Goal: Register for event/course

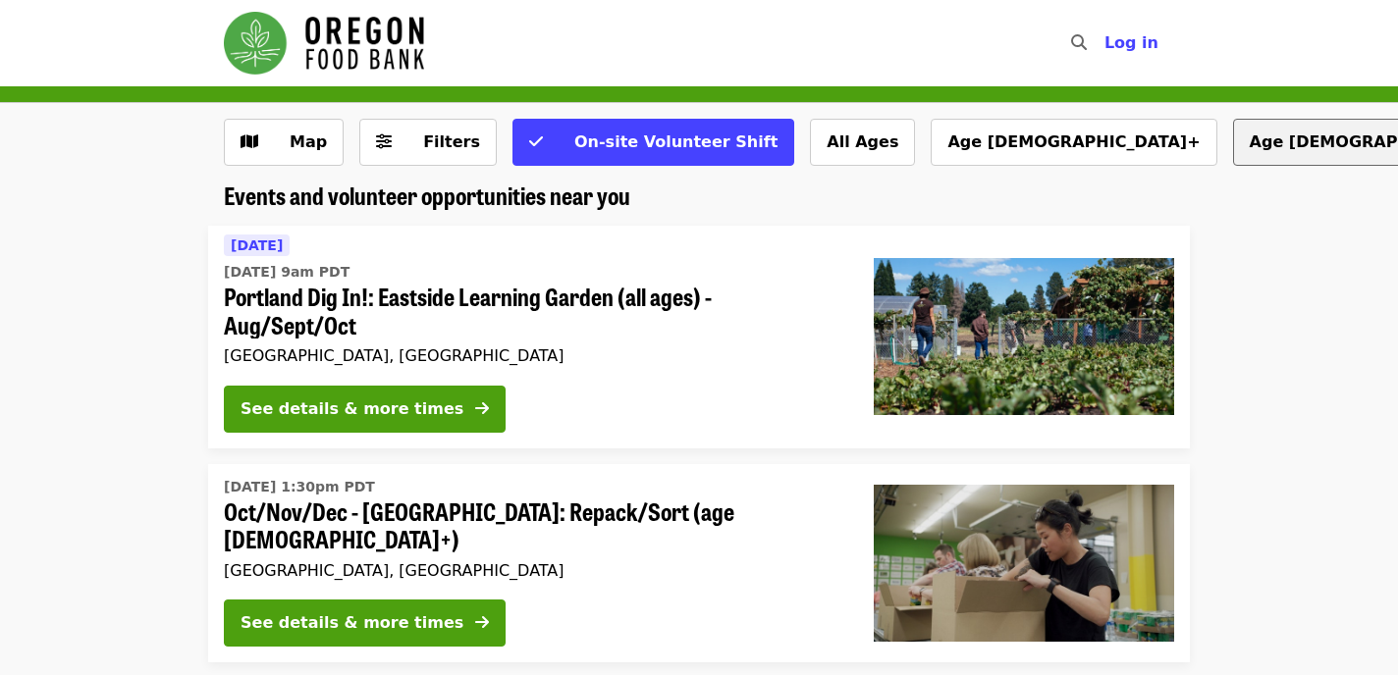
click at [1233, 149] on button "Age [DEMOGRAPHIC_DATA]+" at bounding box center [1376, 142] width 286 height 47
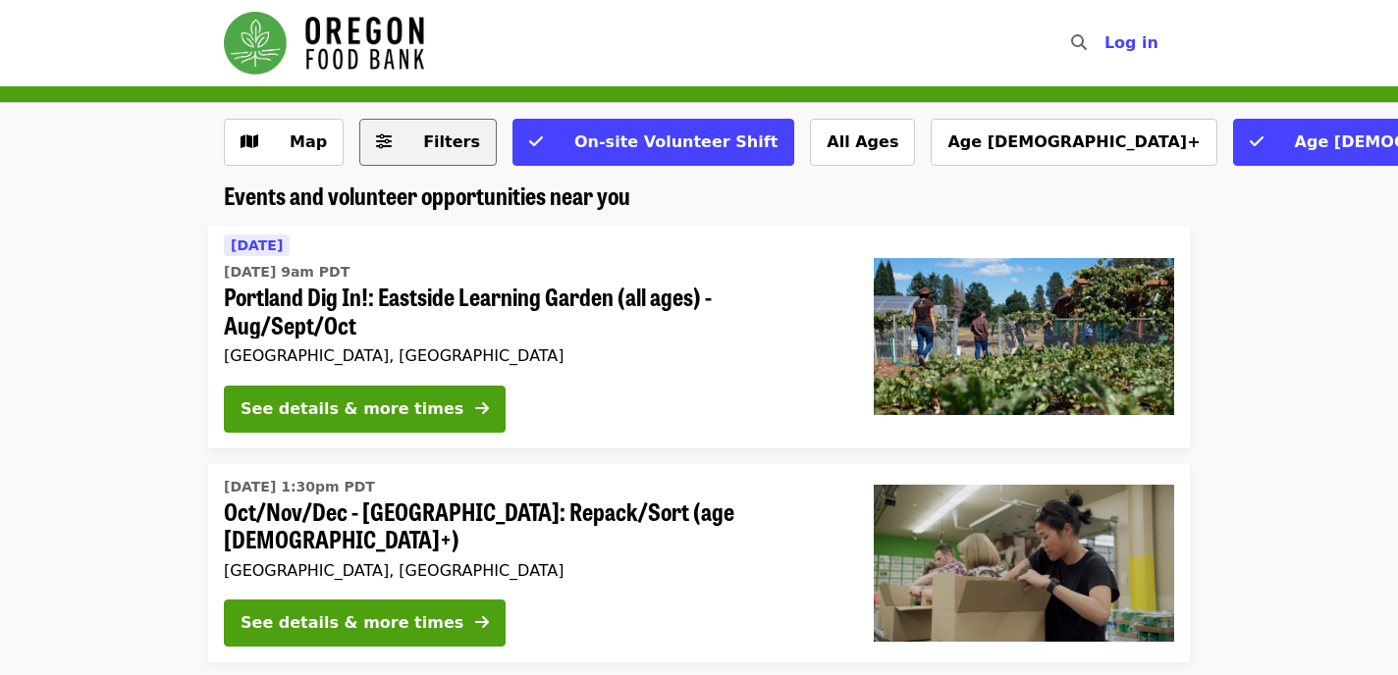
click at [423, 144] on span "Filters" at bounding box center [451, 142] width 57 height 19
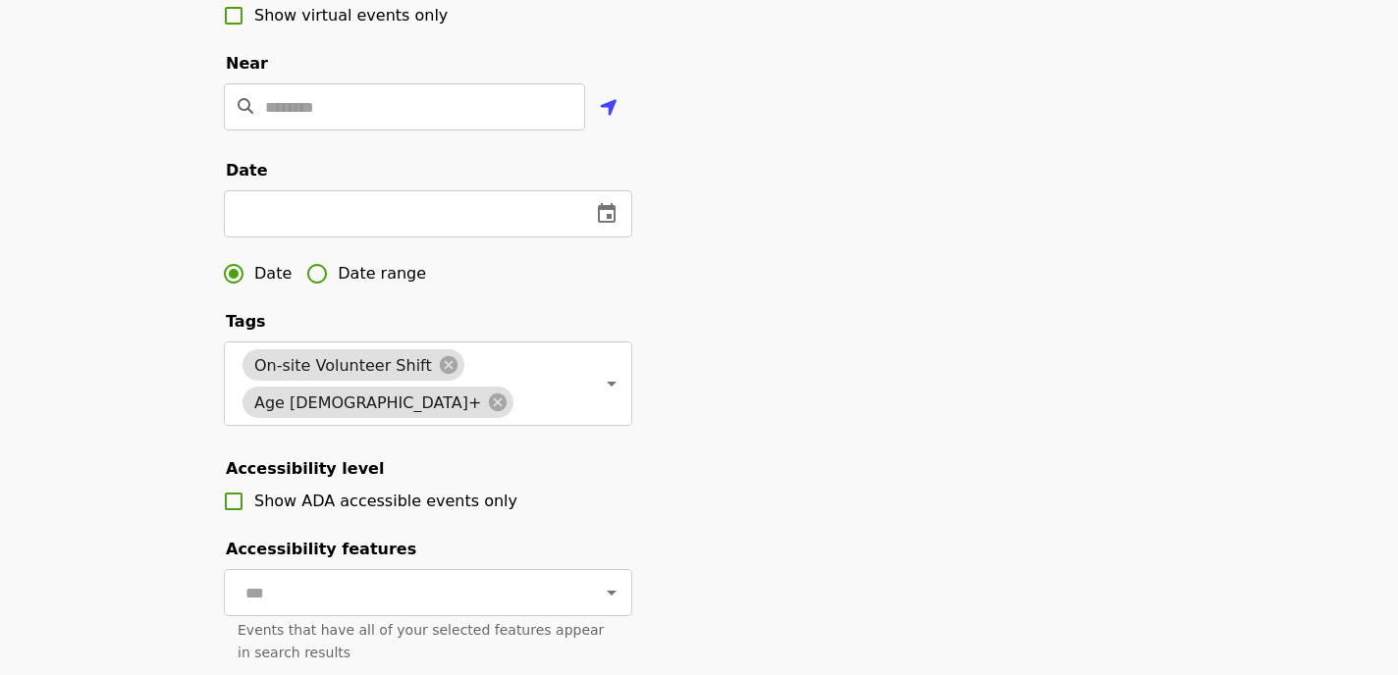
scroll to position [488, 0]
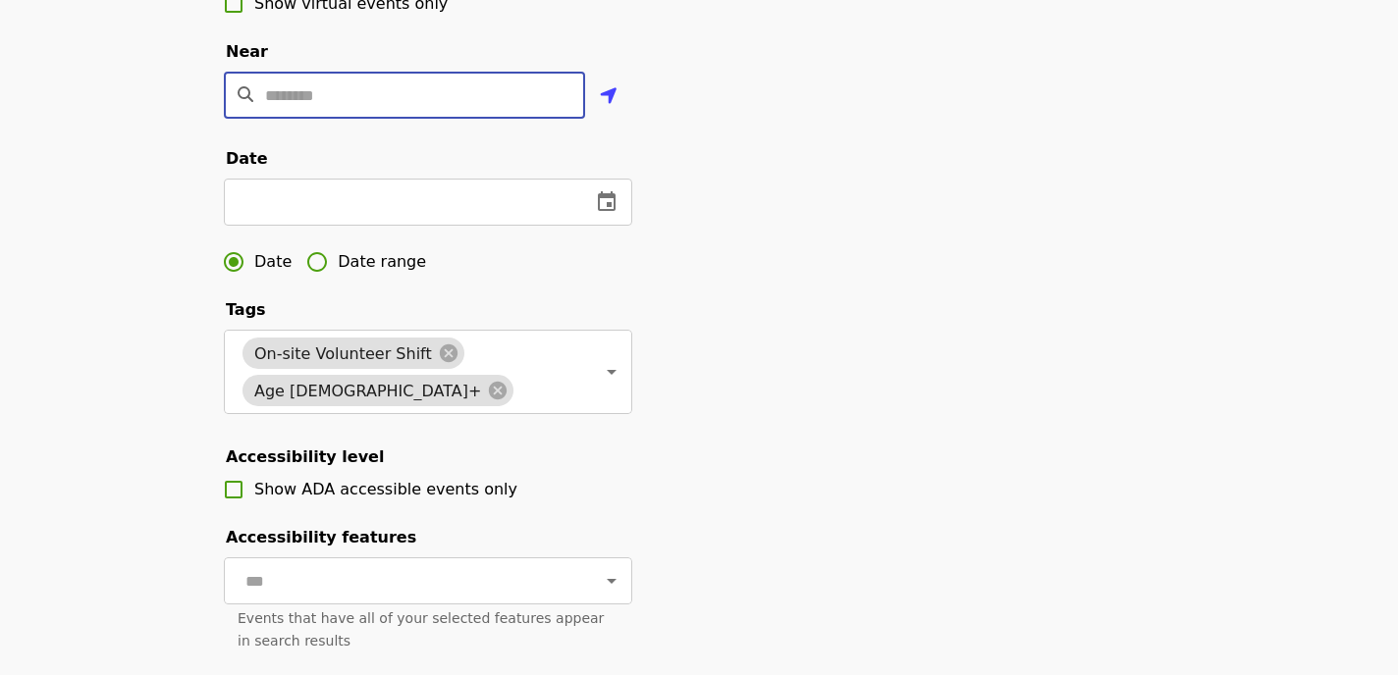
click at [450, 107] on input "Location" at bounding box center [425, 95] width 320 height 47
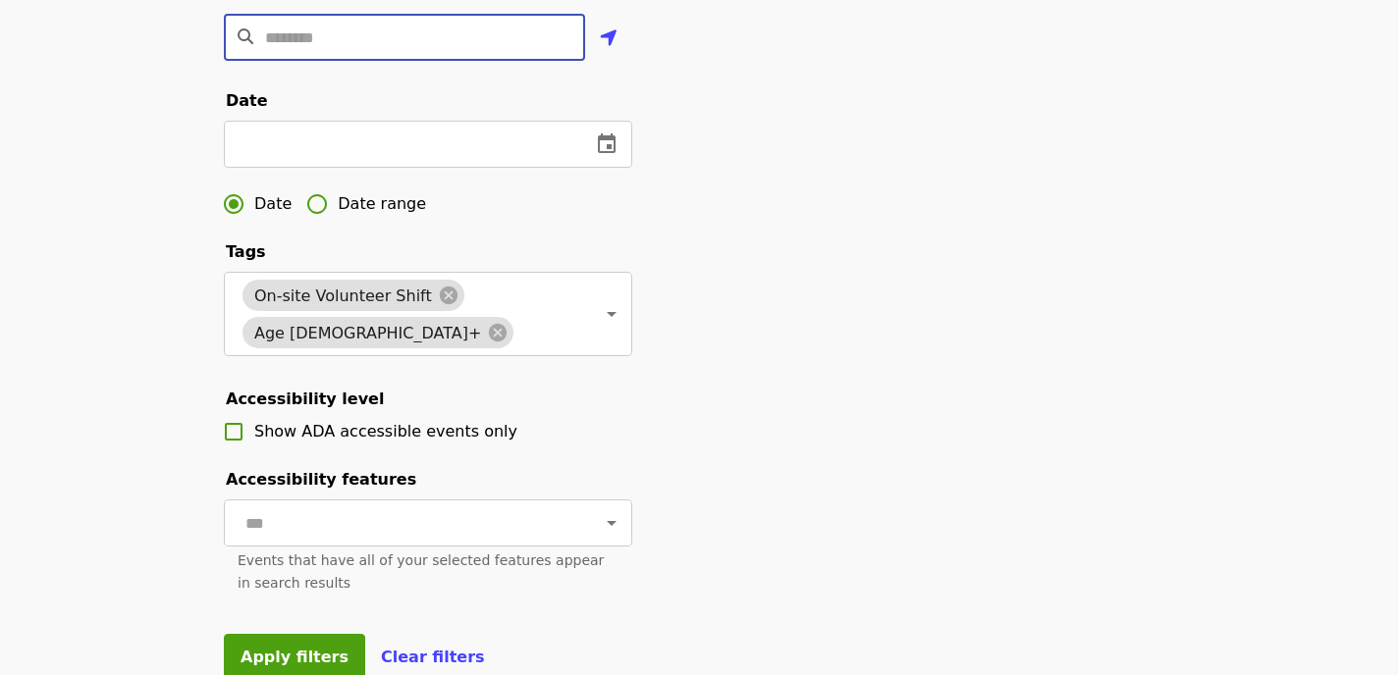
scroll to position [547, 0]
click at [507, 323] on icon at bounding box center [498, 332] width 18 height 18
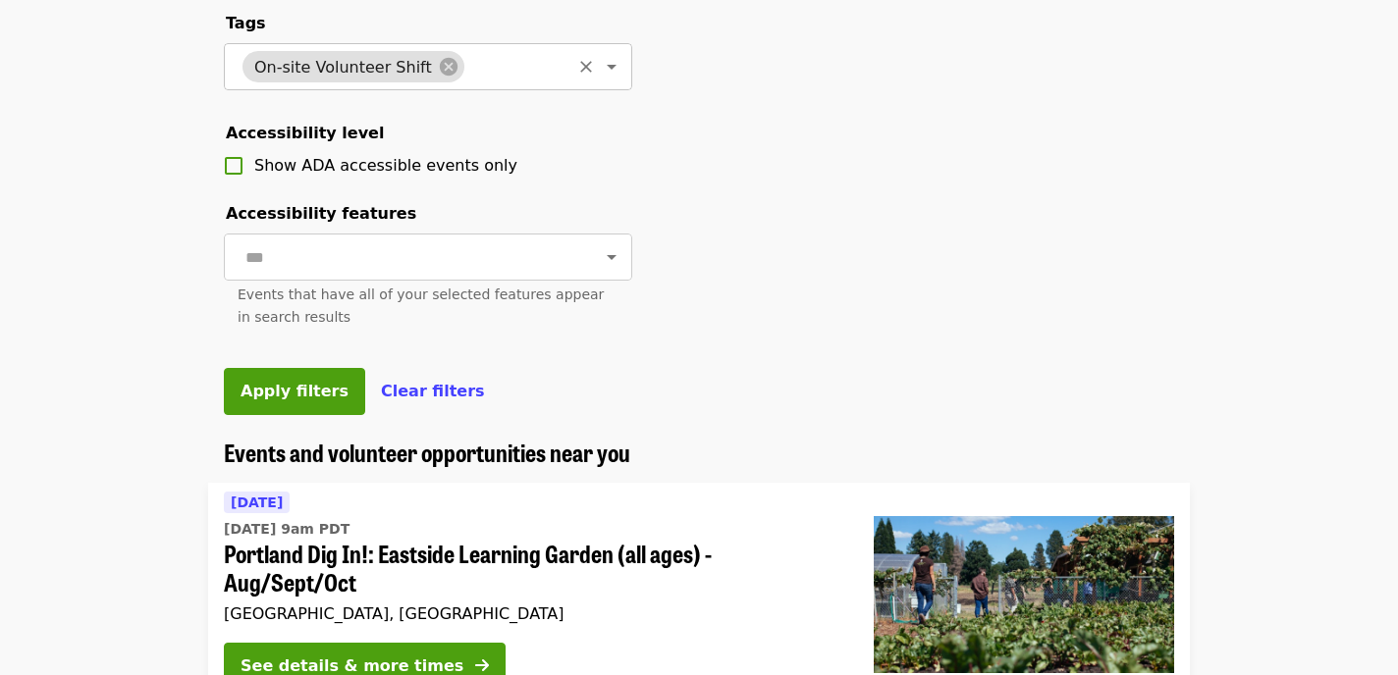
scroll to position [808, 0]
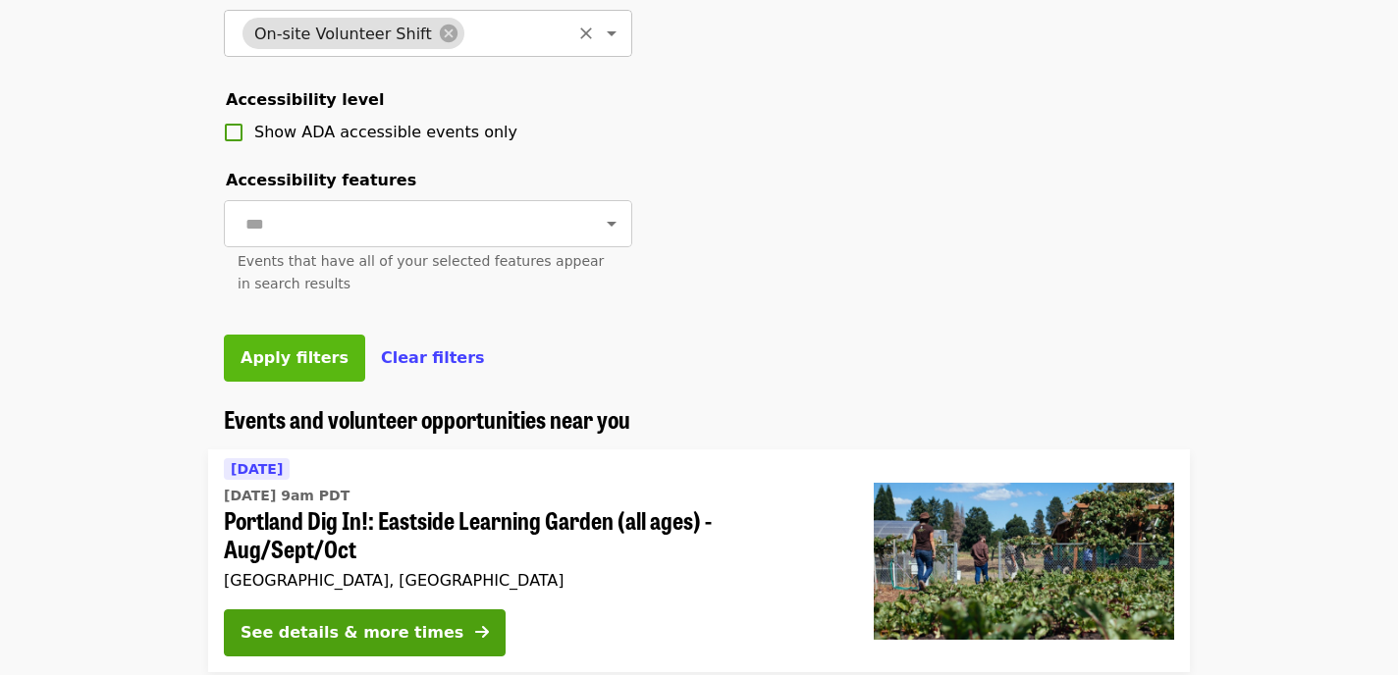
click at [330, 365] on span "Apply filters" at bounding box center [294, 357] width 108 height 19
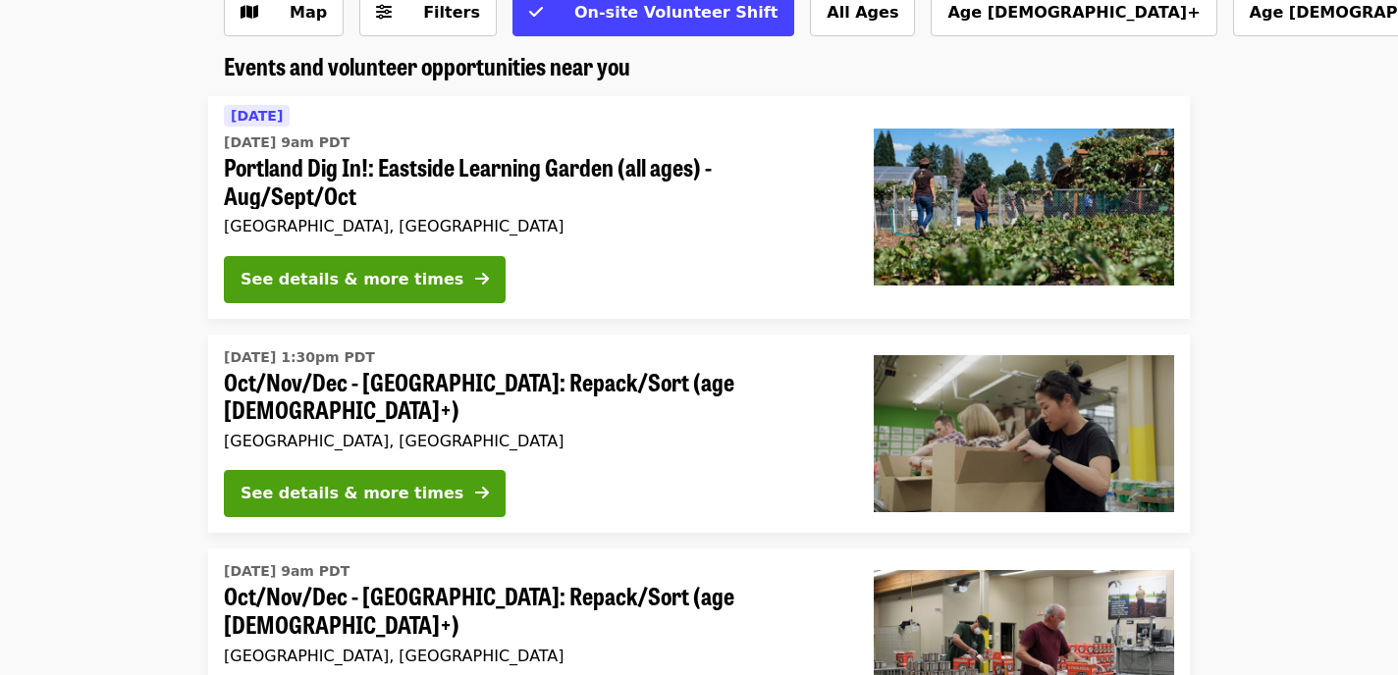
scroll to position [172, 0]
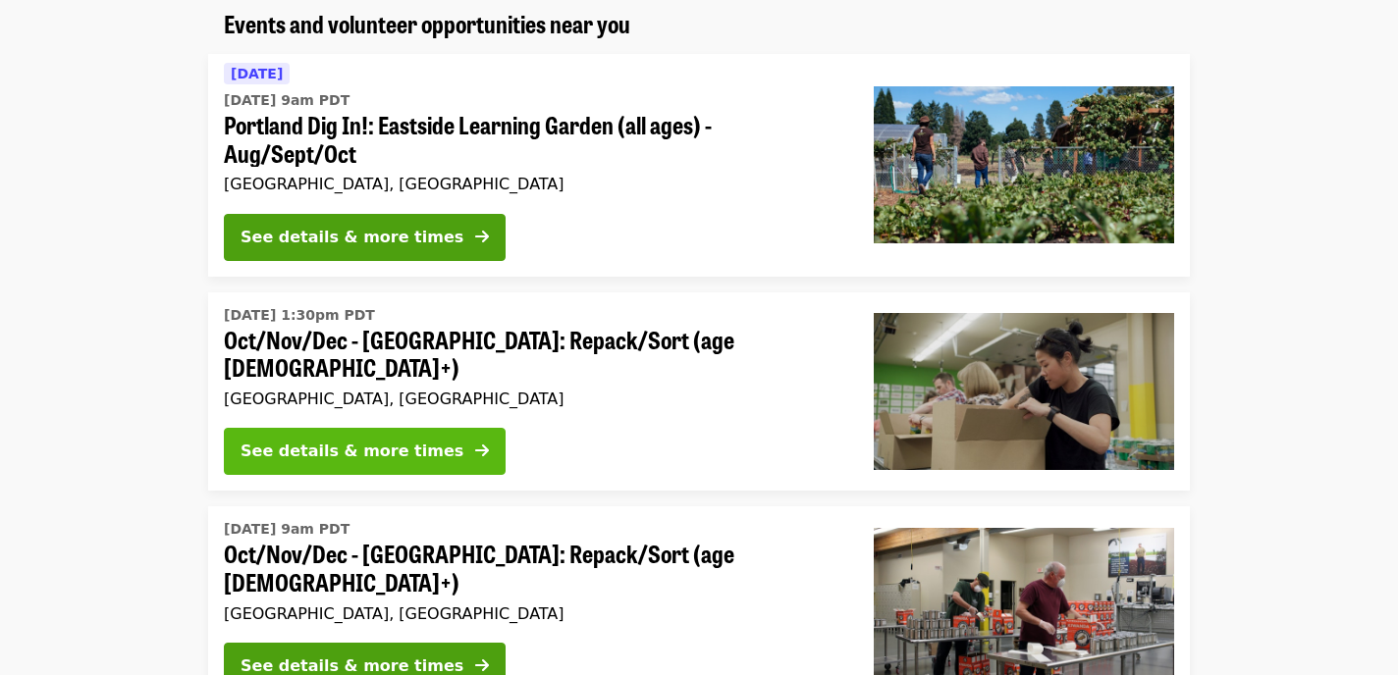
click at [401, 442] on div "See details & more times" at bounding box center [351, 452] width 223 height 24
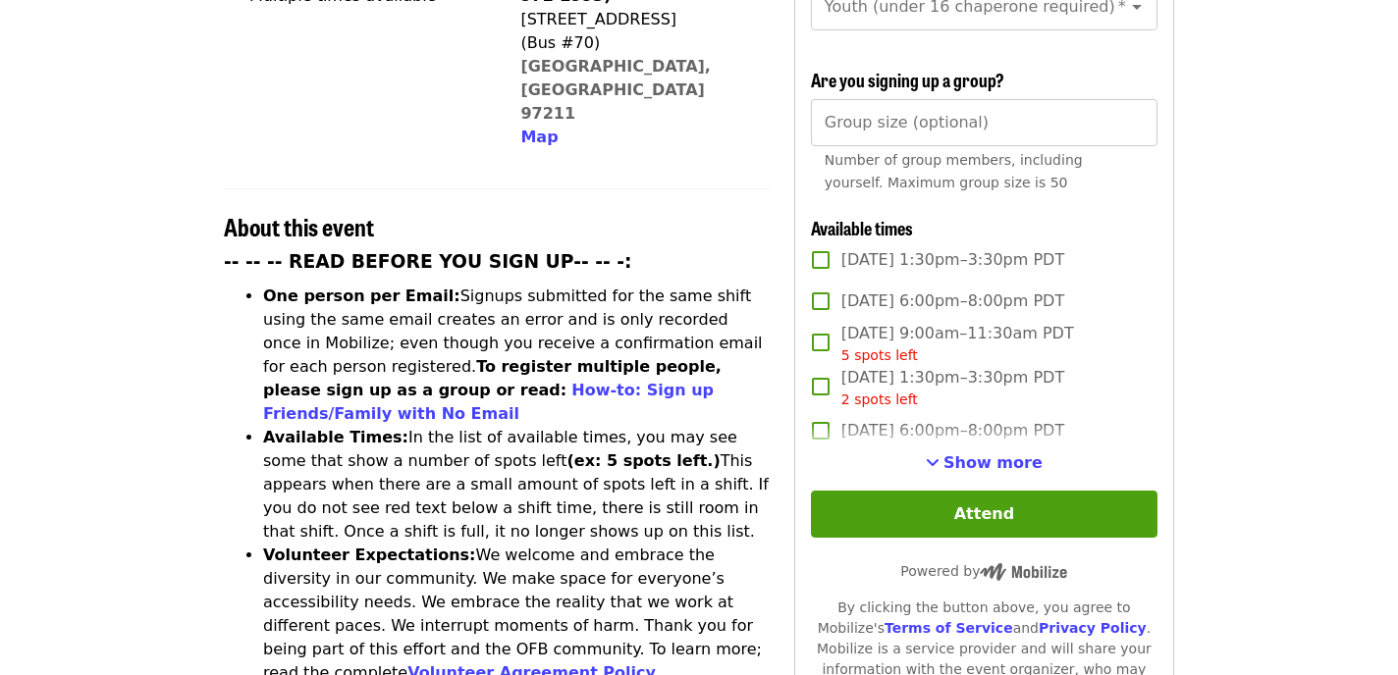
scroll to position [605, 0]
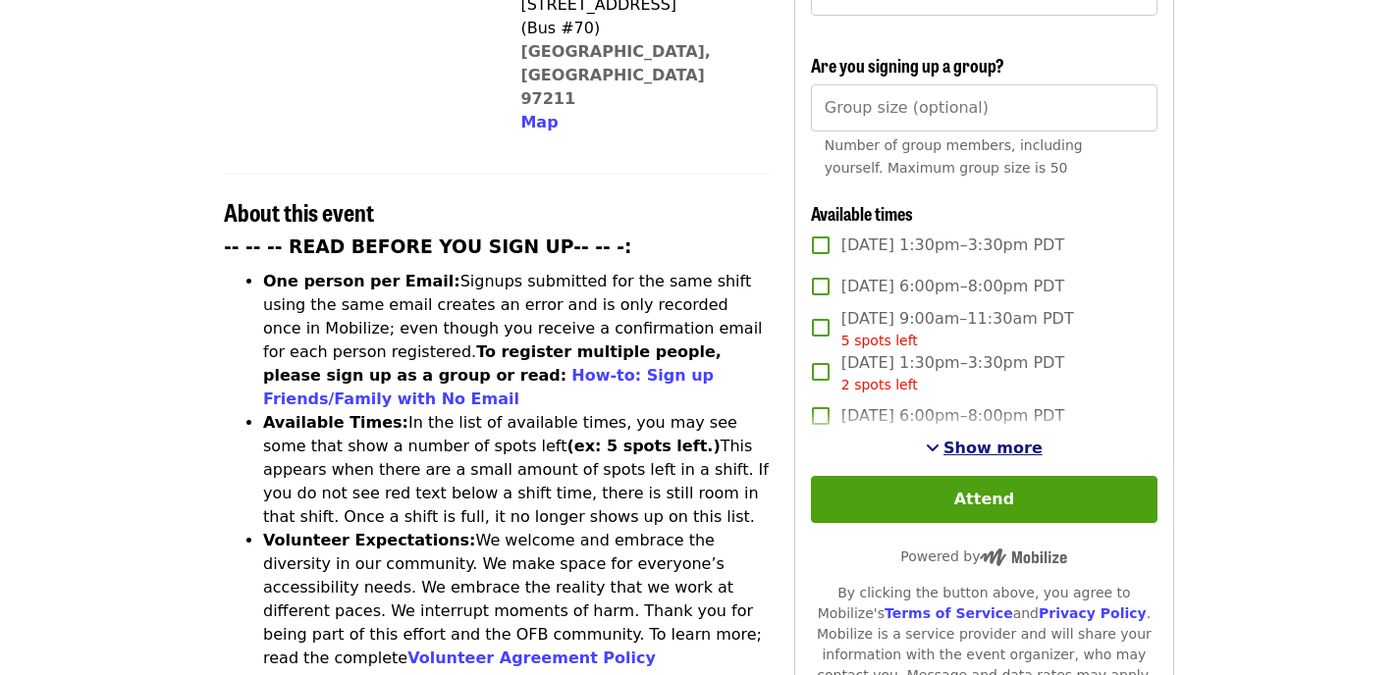
click at [986, 439] on span "Show more" at bounding box center [992, 448] width 99 height 19
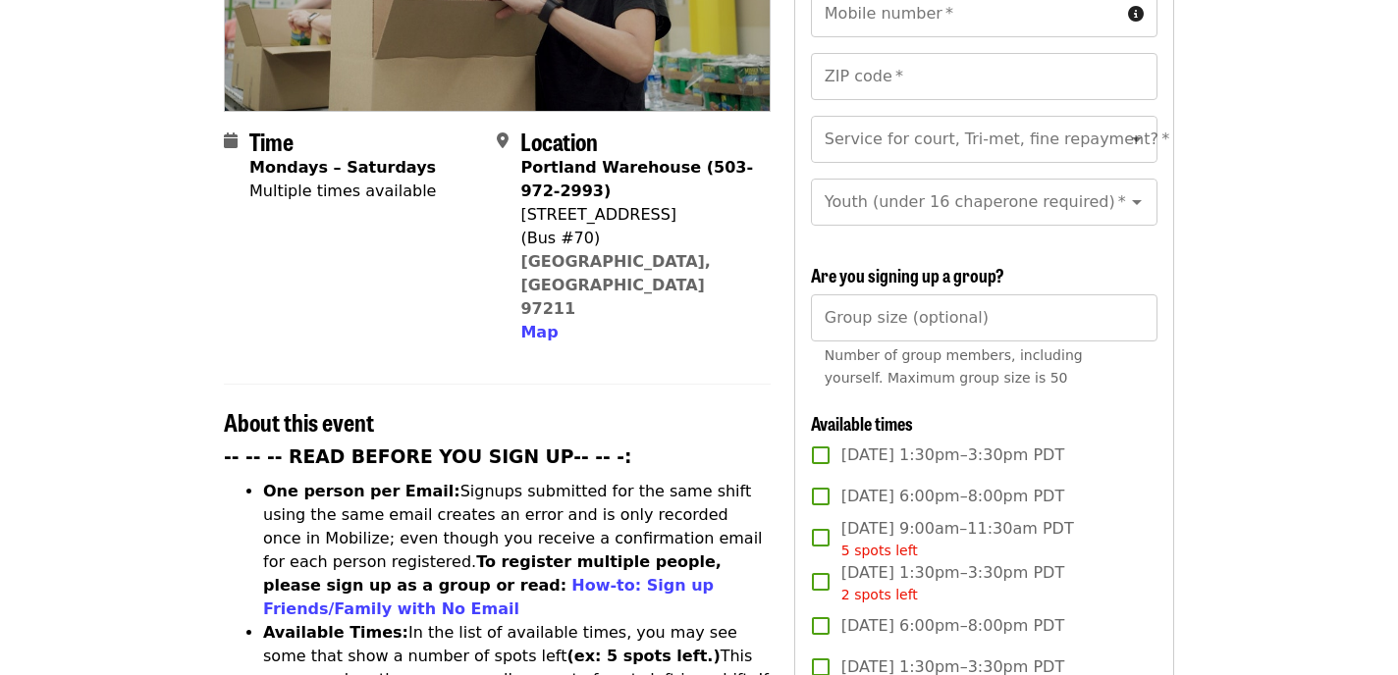
scroll to position [285, 0]
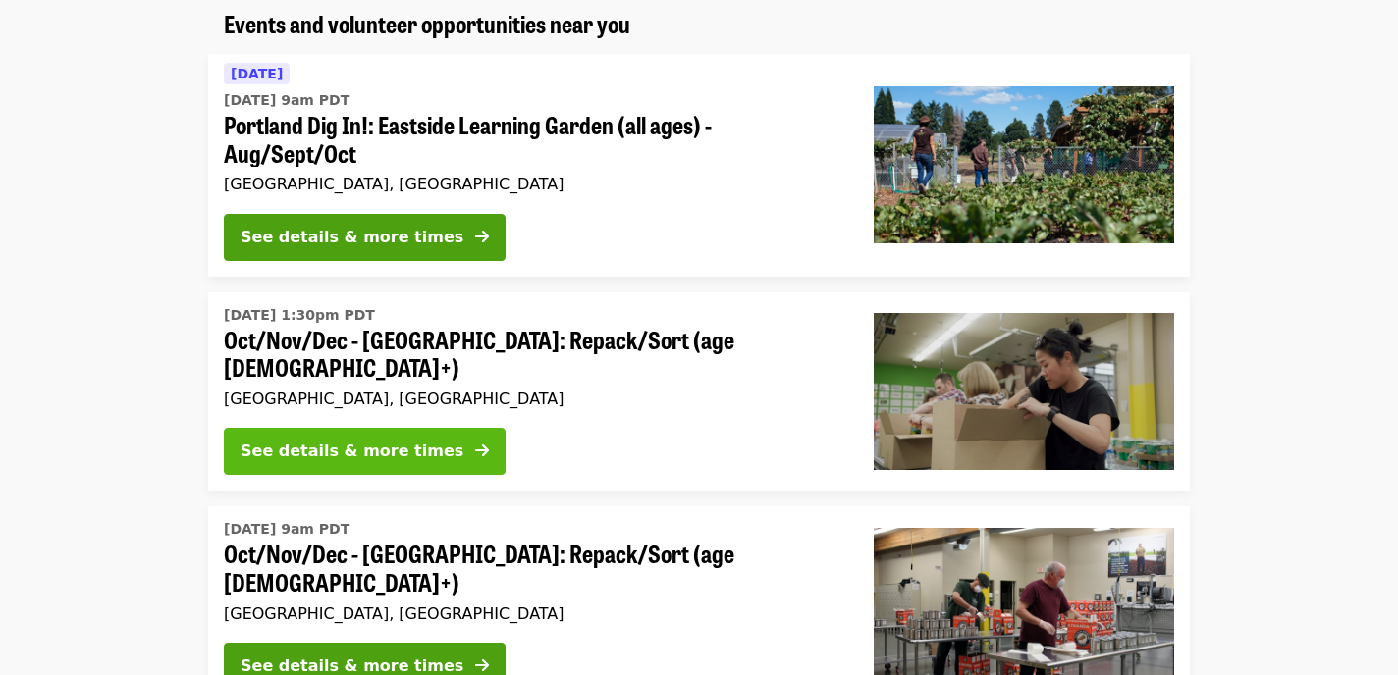
scroll to position [190, 0]
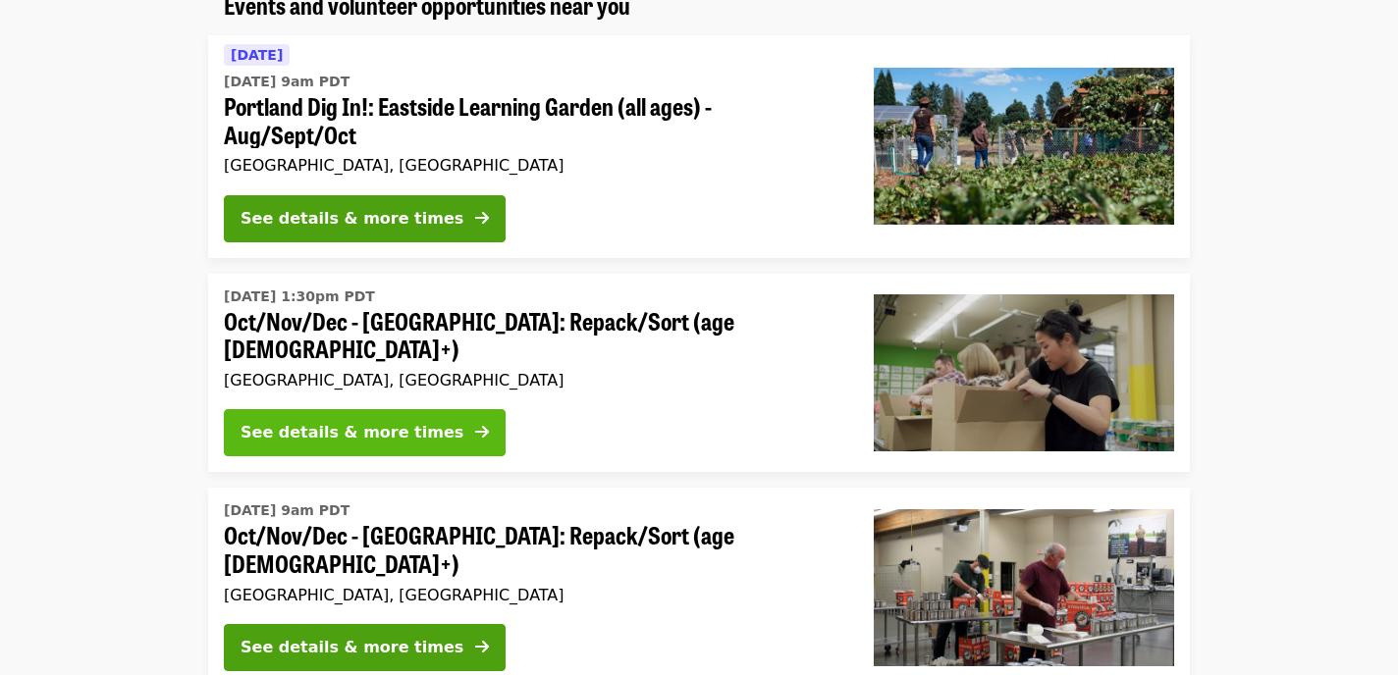
click at [382, 422] on div "See details & more times" at bounding box center [351, 433] width 223 height 24
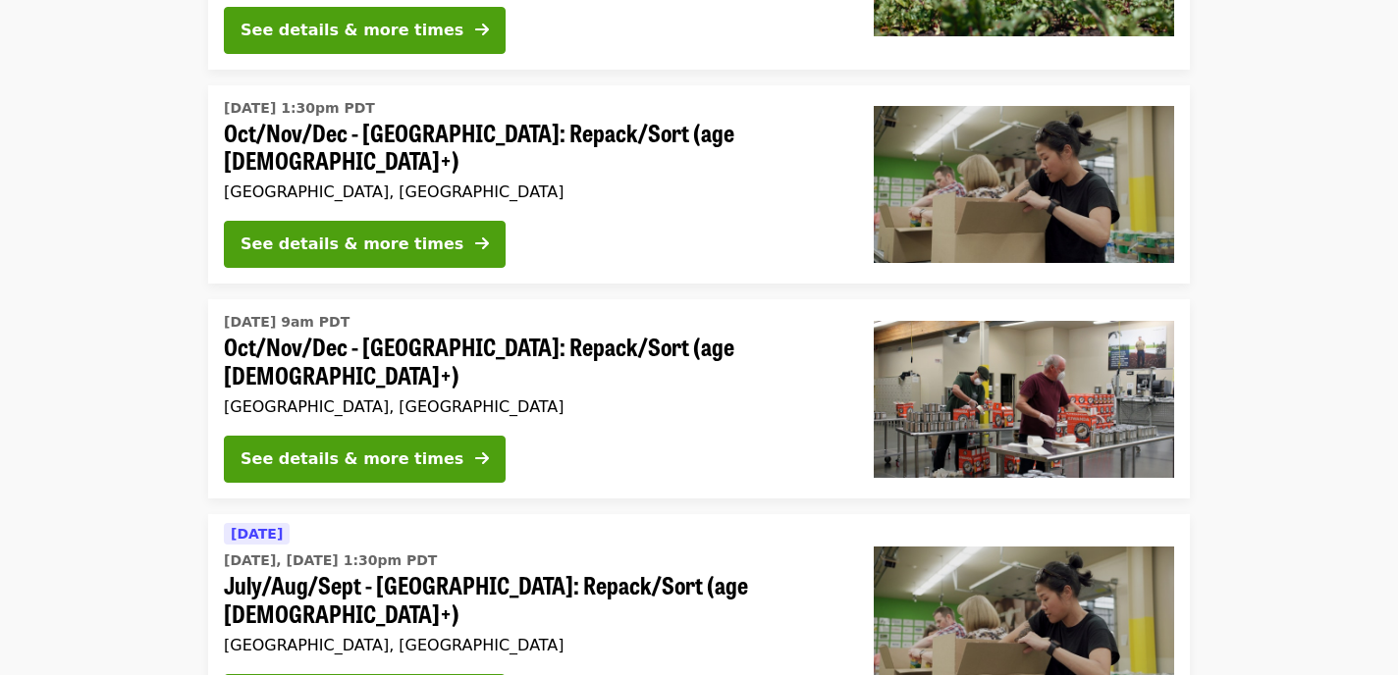
scroll to position [391, 0]
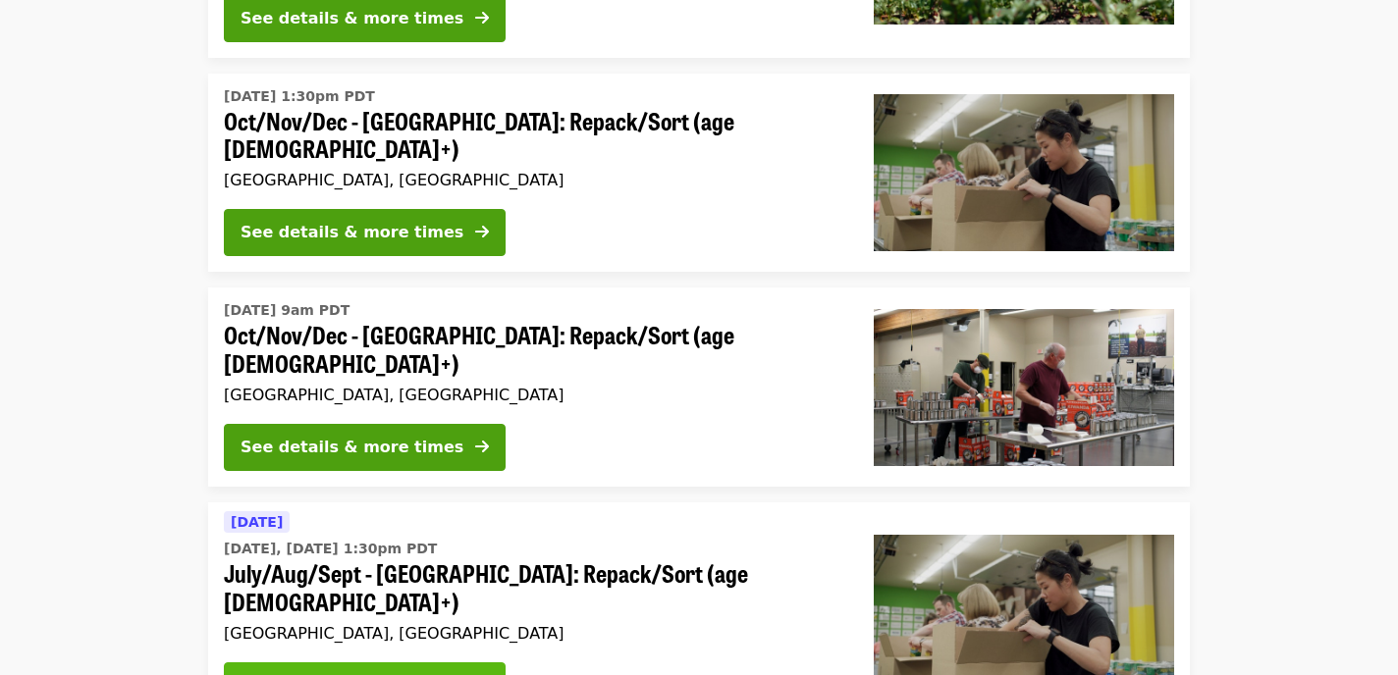
click at [333, 674] on div "See details & more times" at bounding box center [351, 686] width 223 height 24
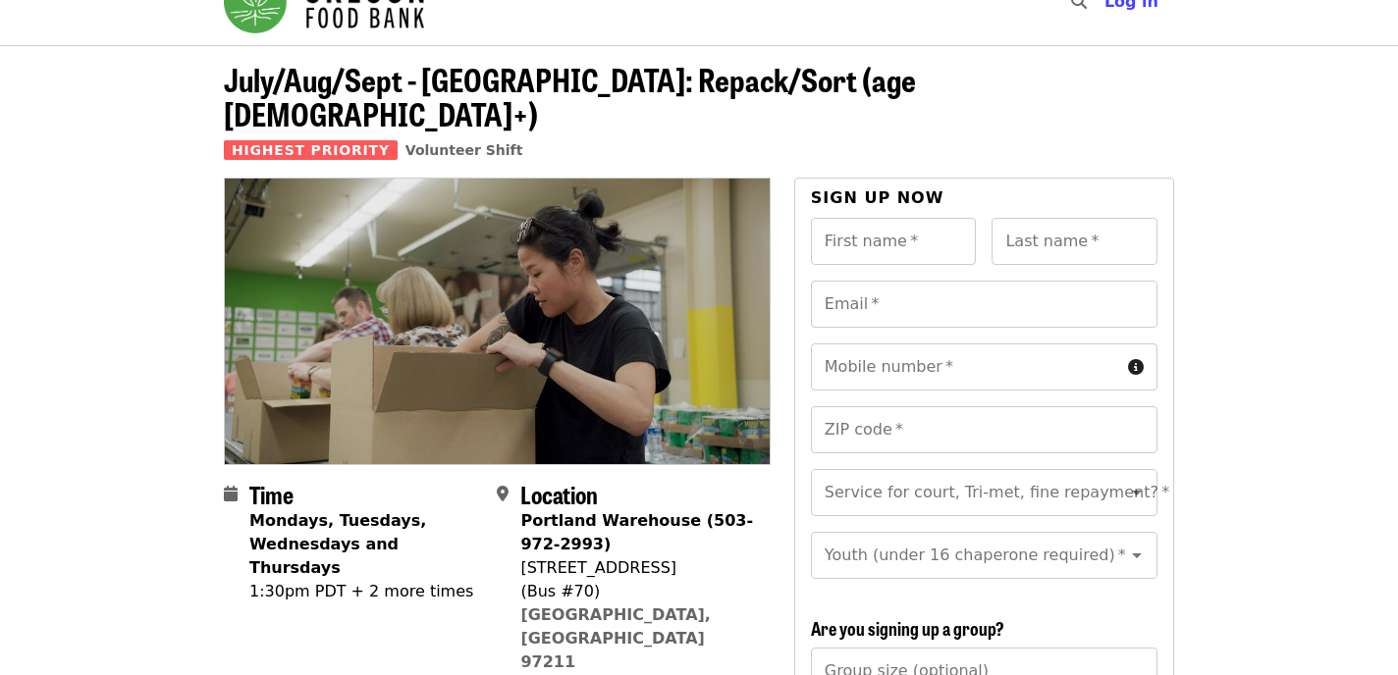
scroll to position [44, 0]
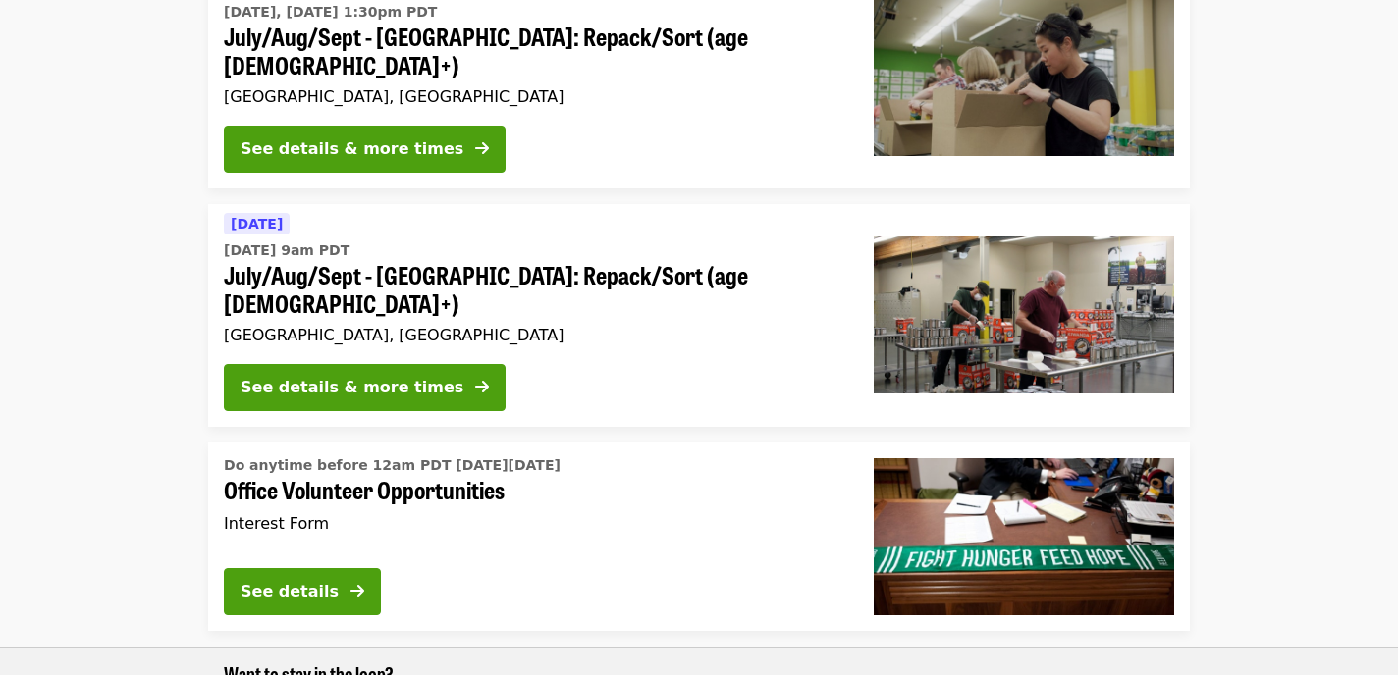
scroll to position [930, 0]
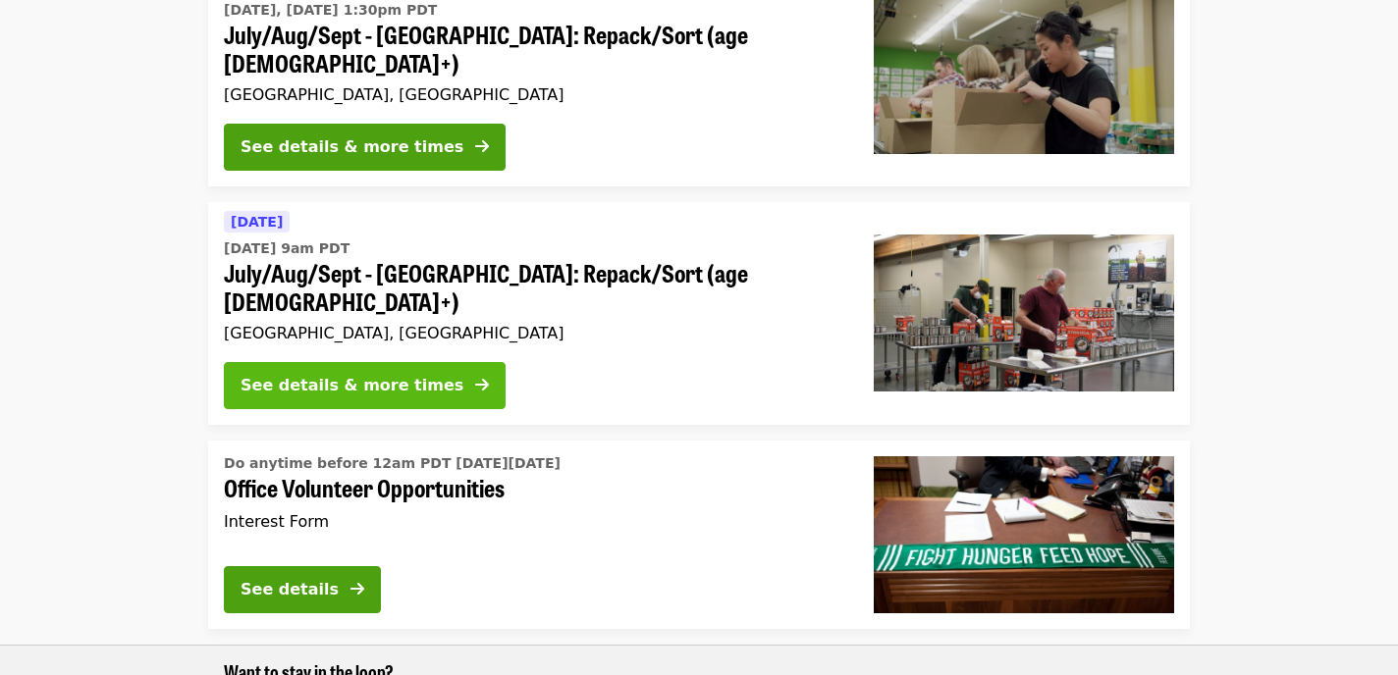
click at [388, 374] on div "See details & more times" at bounding box center [351, 386] width 223 height 24
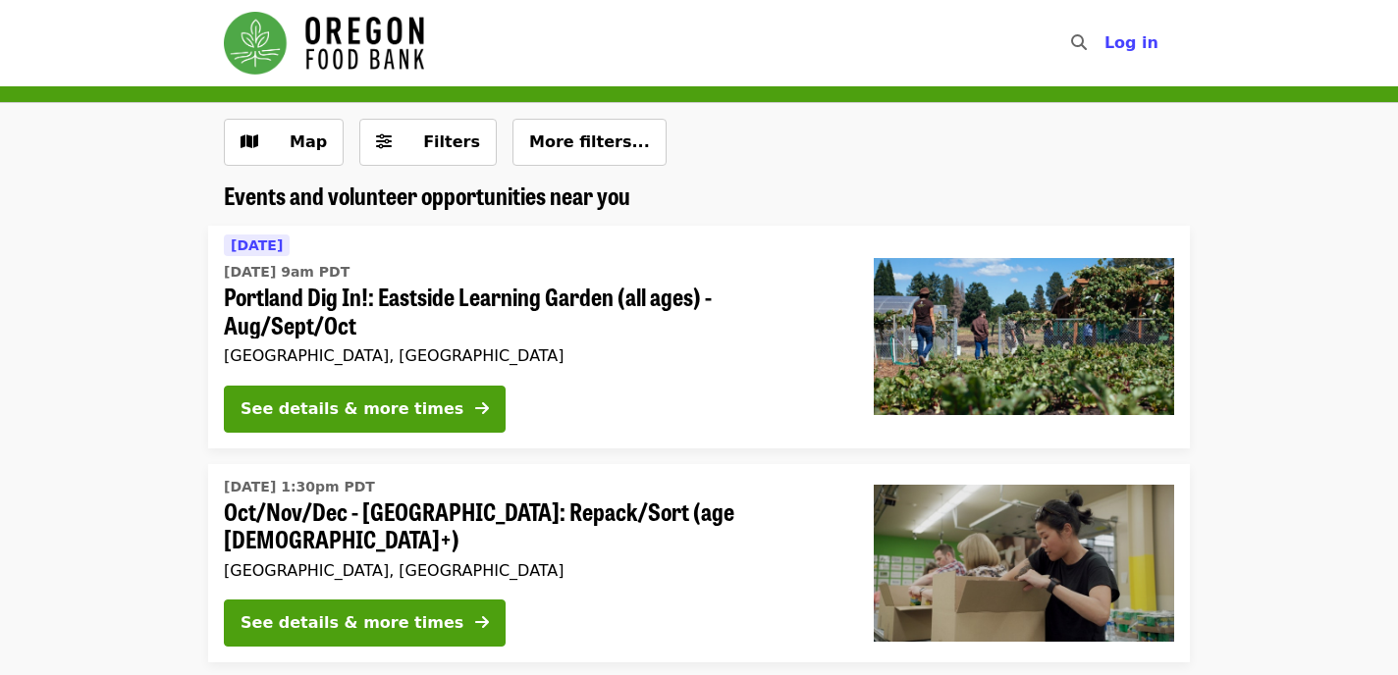
scroll to position [930, 0]
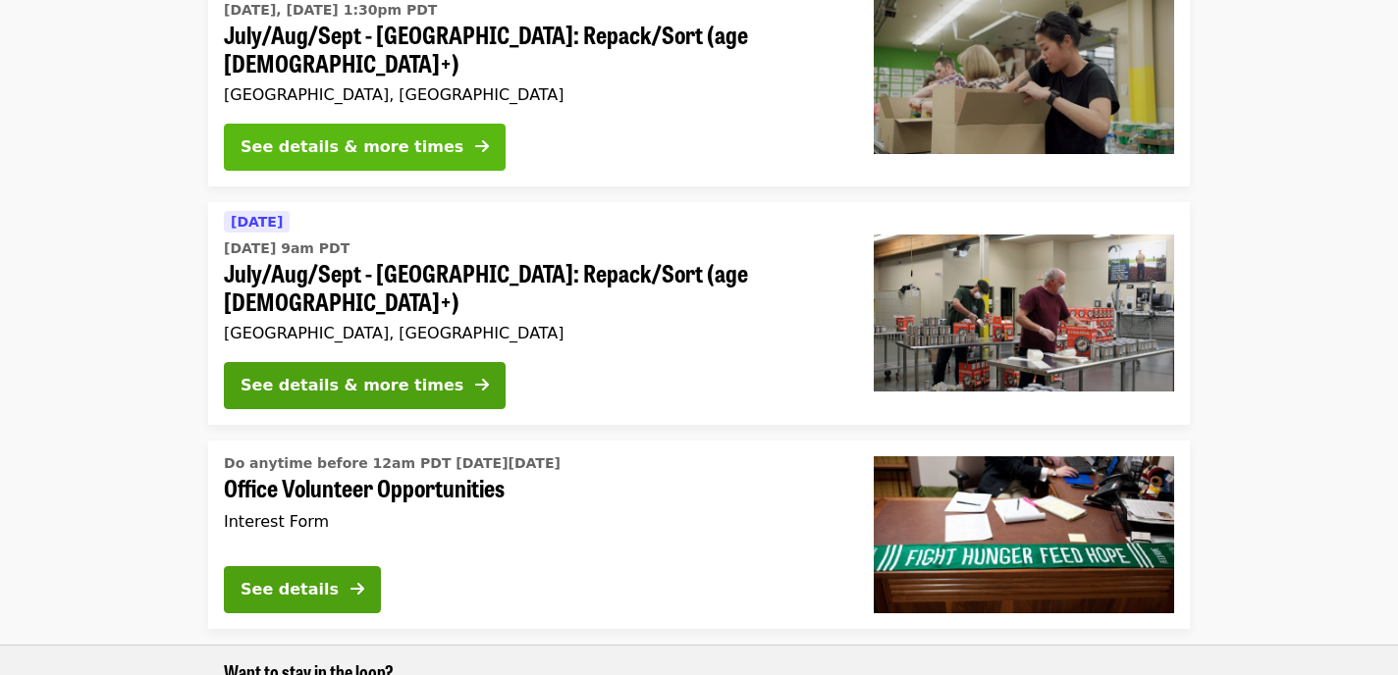
click at [388, 135] on div "See details & more times" at bounding box center [351, 147] width 223 height 24
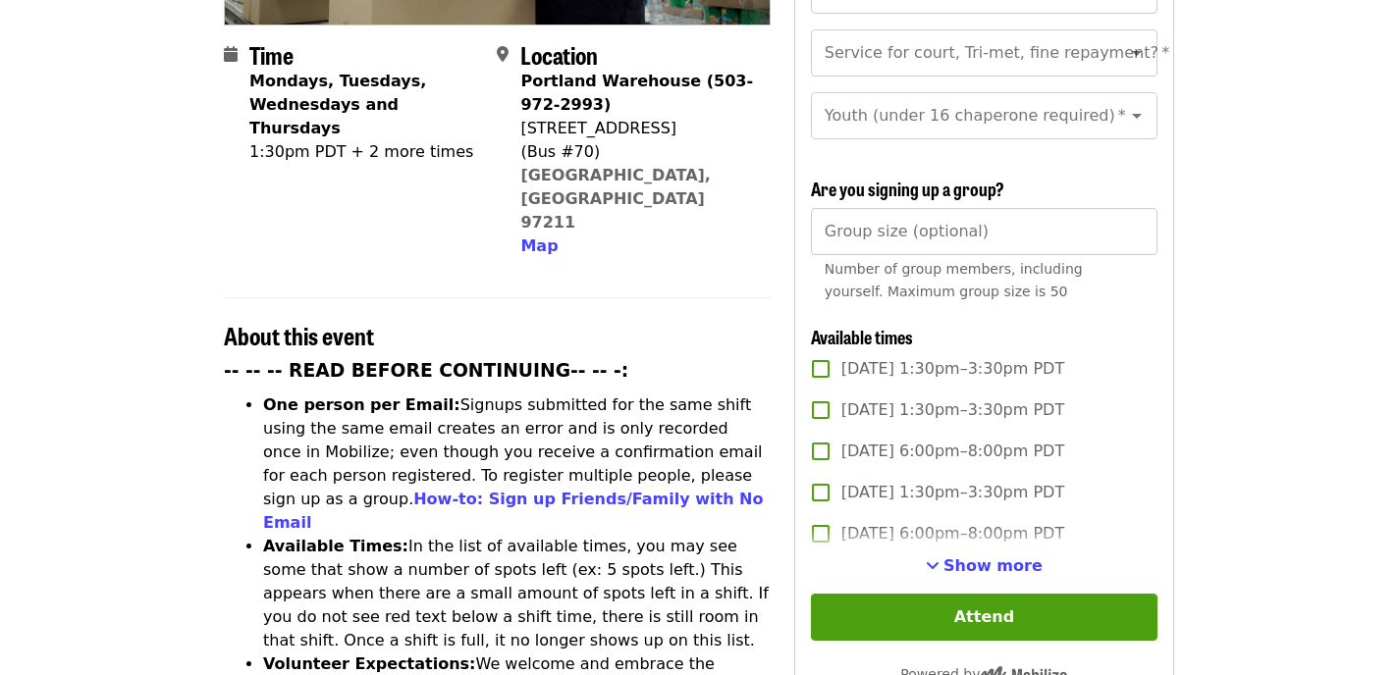
scroll to position [490, 0]
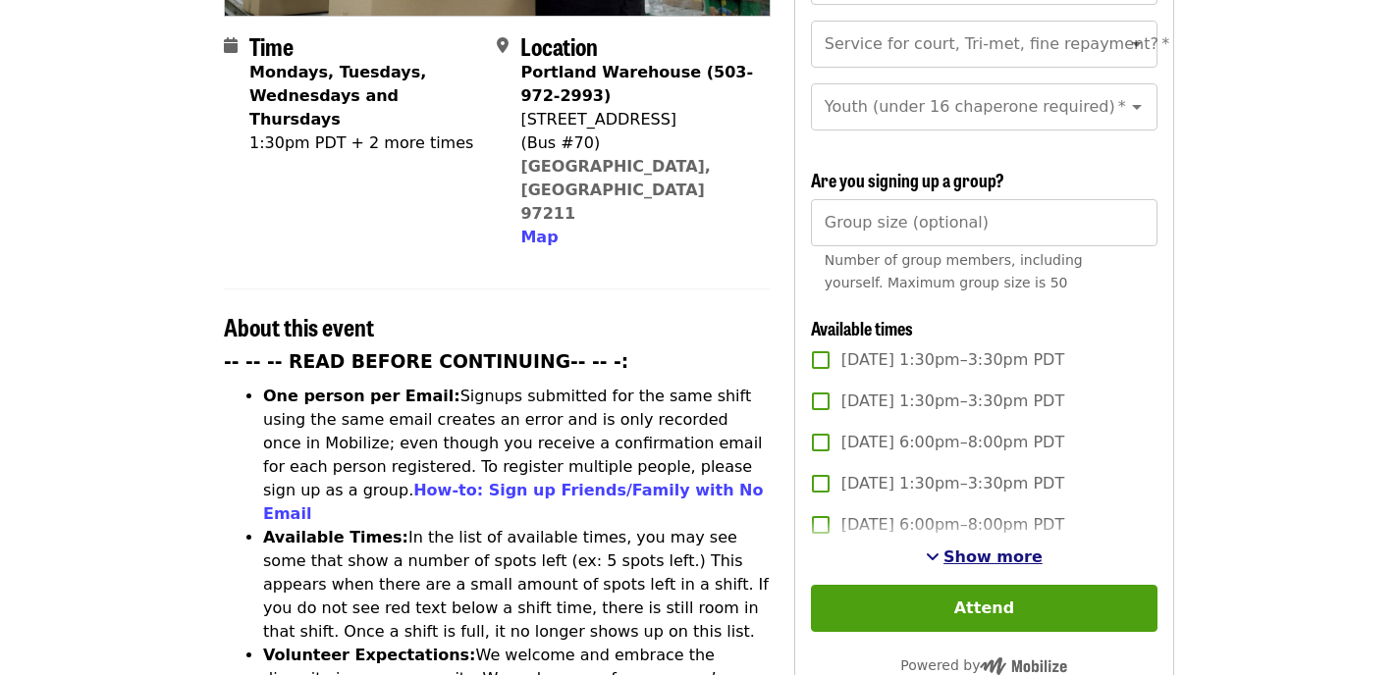
click at [992, 548] on span "Show more" at bounding box center [992, 557] width 99 height 19
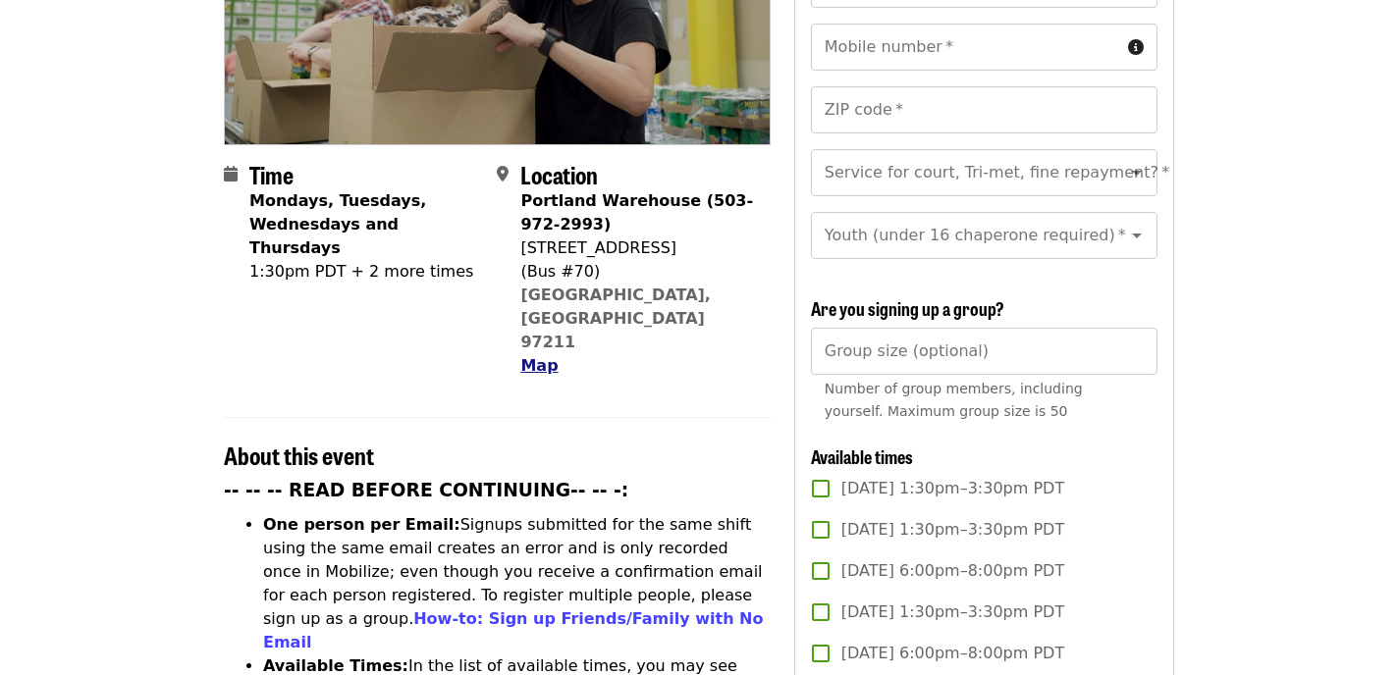
scroll to position [359, 0]
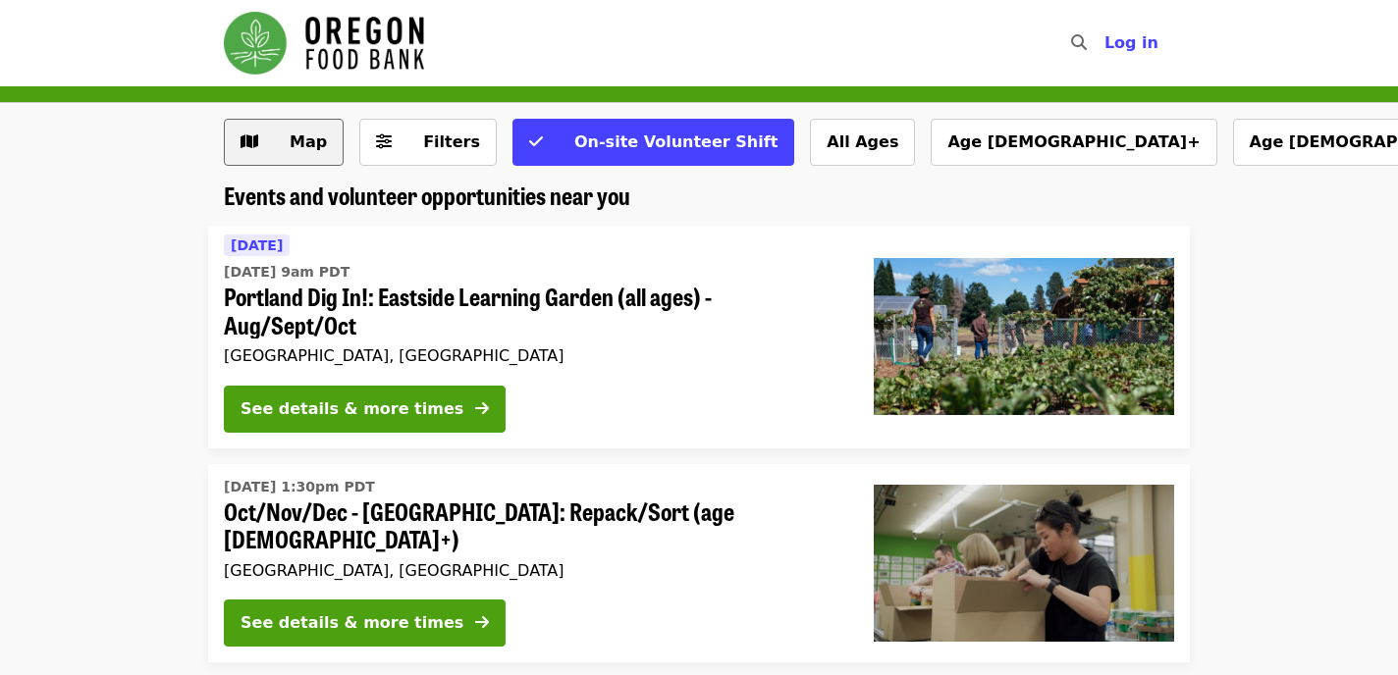
click at [291, 146] on span "Map" at bounding box center [308, 142] width 37 height 19
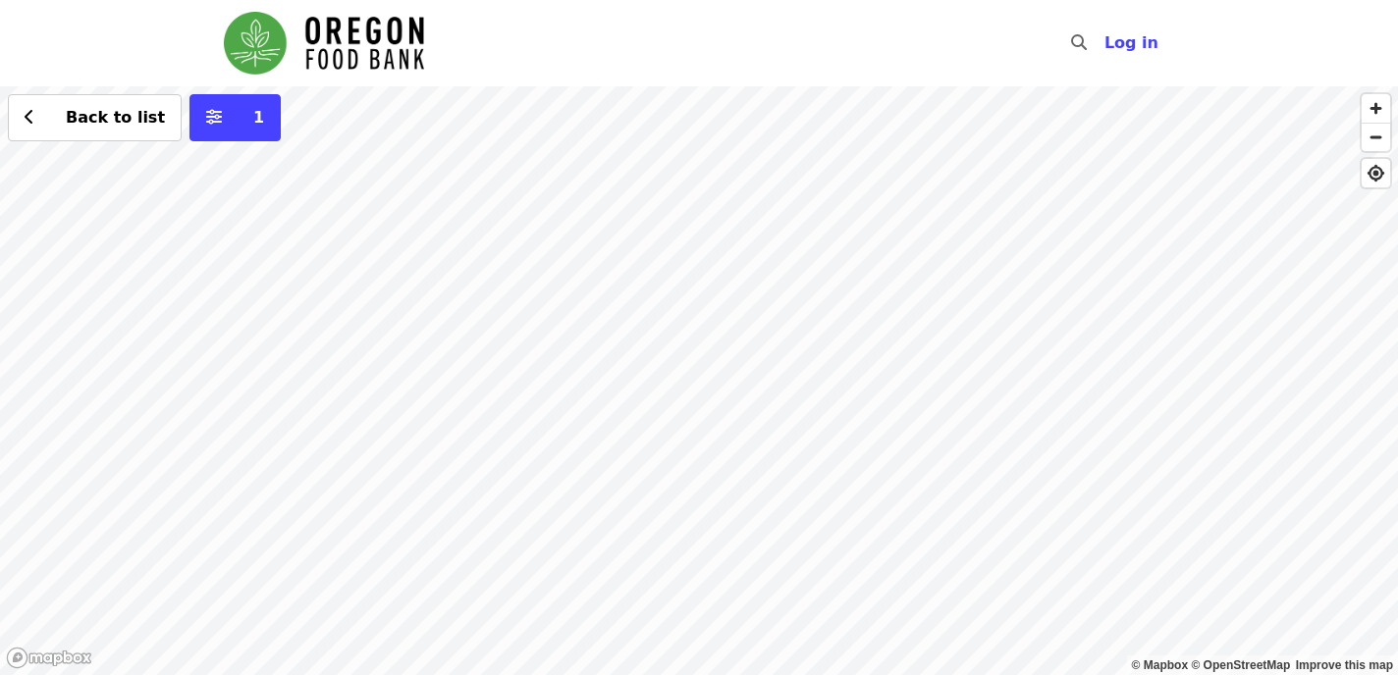
drag, startPoint x: 280, startPoint y: 454, endPoint x: 308, endPoint y: 541, distance: 91.0
click at [156, 603] on div "Back to list 1" at bounding box center [699, 380] width 1398 height 589
click at [160, 632] on span "See 2 actions at this location" at bounding box center [153, 626] width 257 height 19
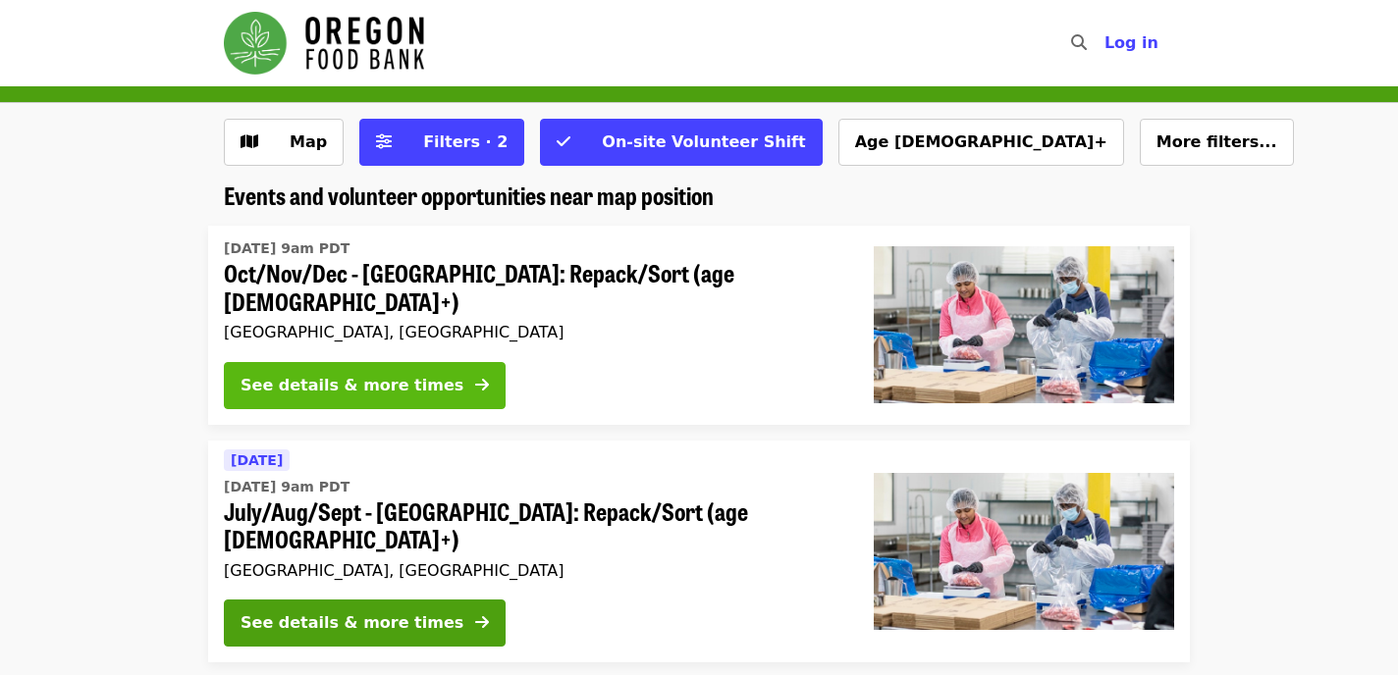
click at [419, 379] on div "See details & more times" at bounding box center [351, 386] width 223 height 24
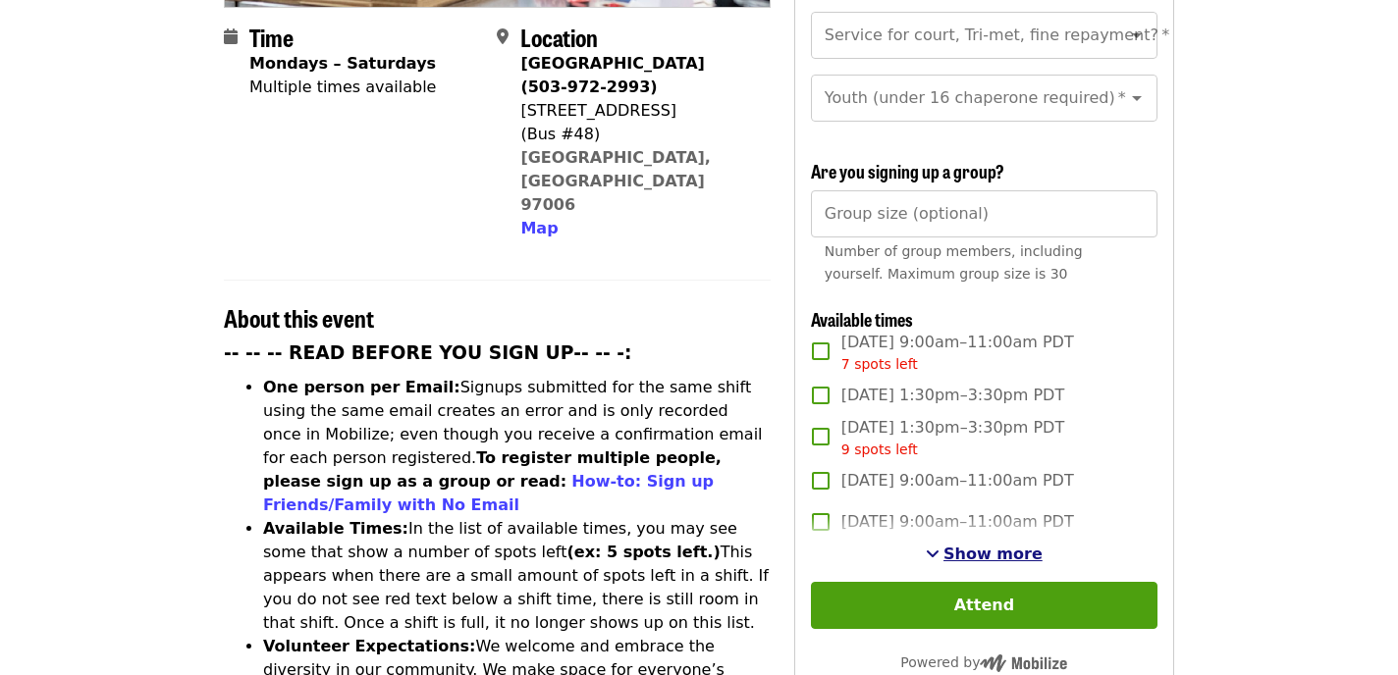
scroll to position [500, 0]
click at [980, 544] on span "Show more" at bounding box center [992, 553] width 99 height 19
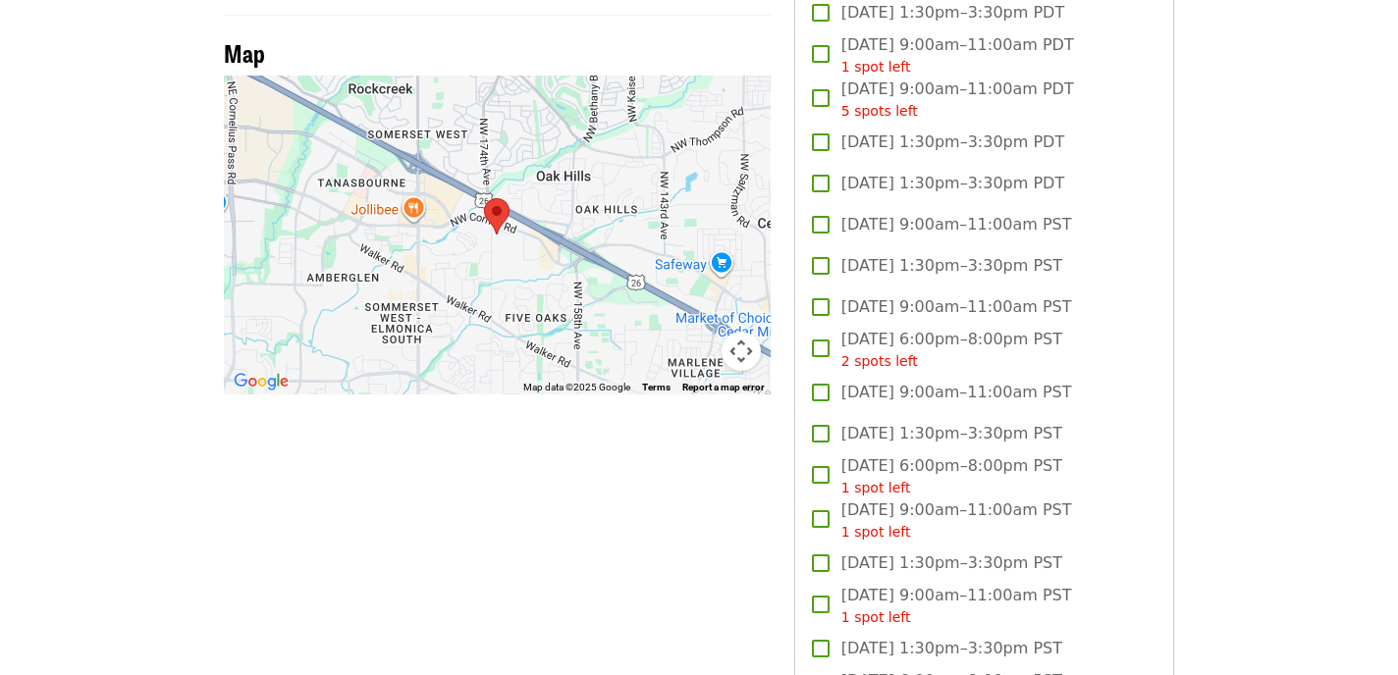
scroll to position [1736, 0]
